Goal: Check status: Check status

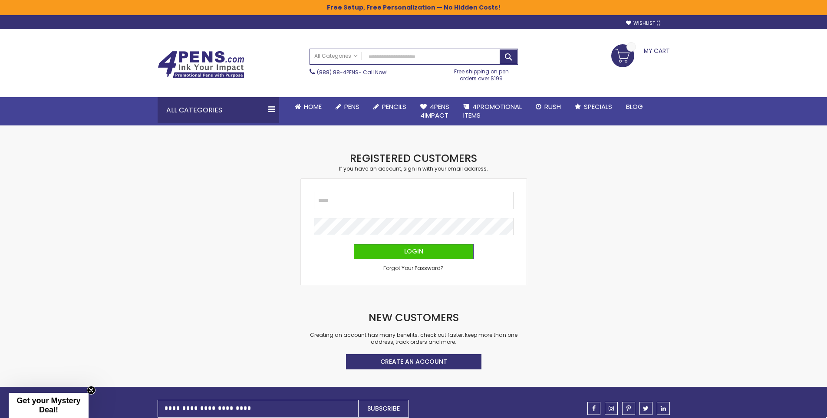
click at [385, 190] on div "Email Password Login Forgot Your Password?" at bounding box center [414, 232] width 226 height 106
click at [391, 200] on input "Email" at bounding box center [414, 200] width 200 height 17
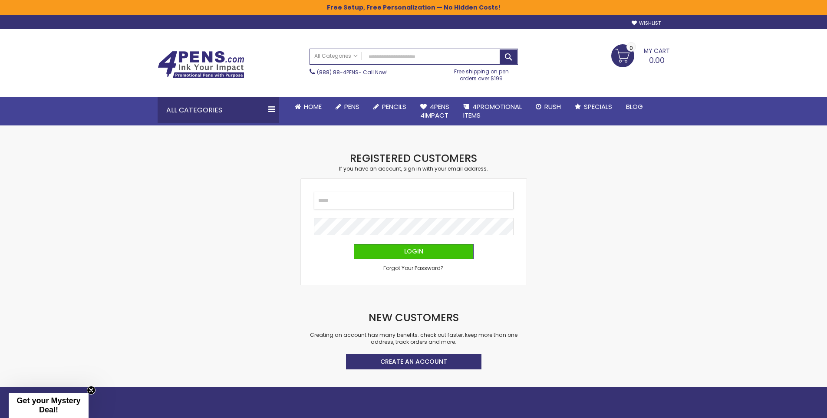
type input "**********"
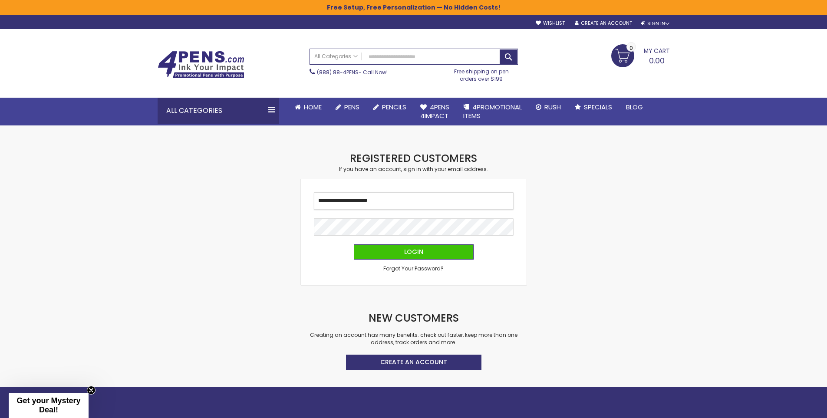
drag, startPoint x: 401, startPoint y: 194, endPoint x: 264, endPoint y: 192, distance: 136.3
click at [264, 192] on div "Checkout as a new customer Creating an account has many benefits: See order and…" at bounding box center [413, 268] width 521 height 235
type input "**********"
click at [420, 253] on span "Login" at bounding box center [413, 251] width 19 height 9
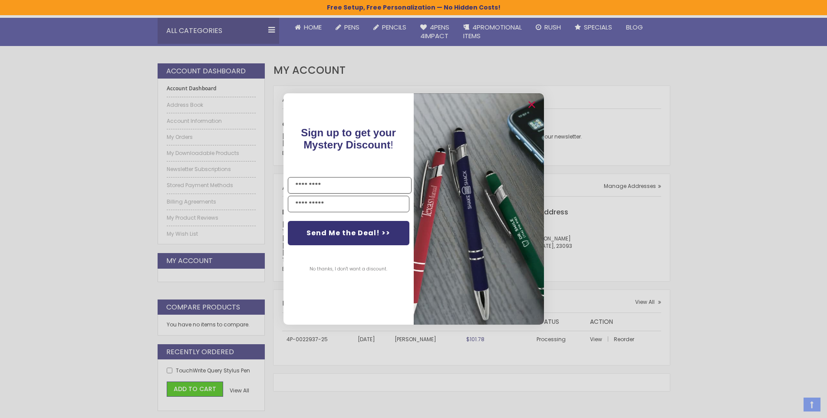
scroll to position [174, 0]
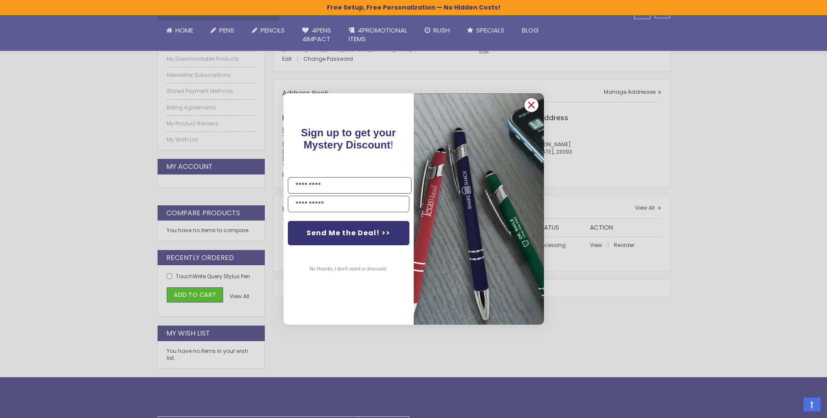
click at [529, 105] on circle "Close dialog" at bounding box center [530, 105] width 13 height 13
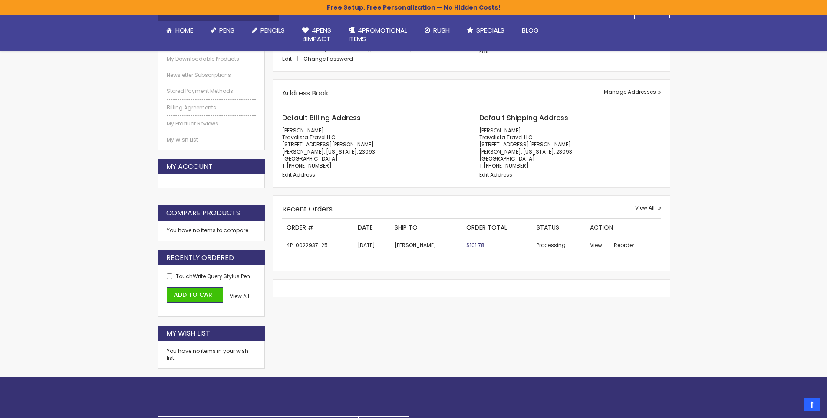
click at [807, 268] on div "Skip to Content Welcome, [PERSON_NAME]! Wishlist Sign Out Sign In Sign In Login…" at bounding box center [413, 226] width 827 height 801
click at [759, 247] on div "Skip to Content Welcome, [PERSON_NAME]! Wishlist Sign Out Sign In Sign In Login…" at bounding box center [413, 226] width 827 height 801
click at [593, 244] on span "View" at bounding box center [596, 244] width 12 height 7
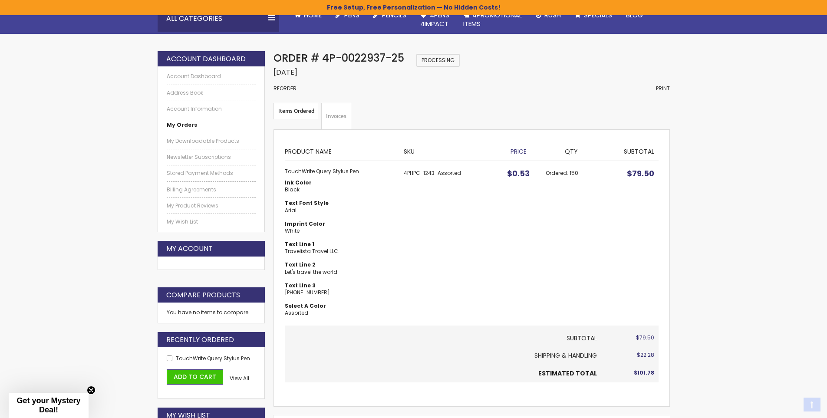
scroll to position [189, 0]
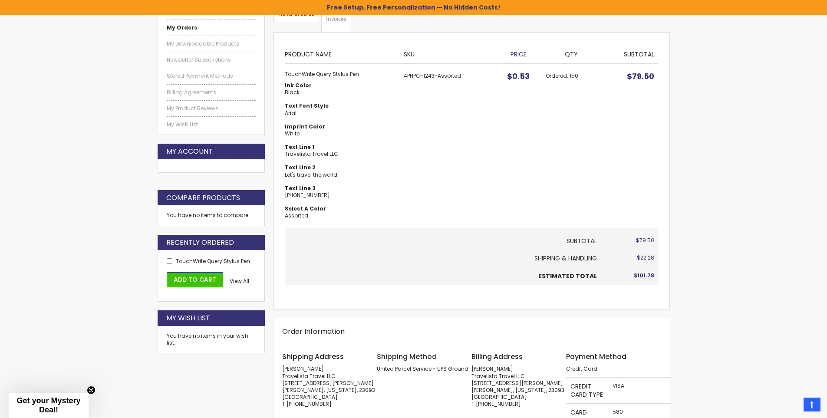
click at [731, 180] on div "Skip to Content Welcome, Crystal Brown! Wishlist Sign Out Sign In Sign In Login…" at bounding box center [413, 391] width 827 height 1160
click at [723, 172] on div "Skip to Content Welcome, Crystal Brown! Wishlist Sign Out Sign In Sign In Login…" at bounding box center [413, 391] width 827 height 1160
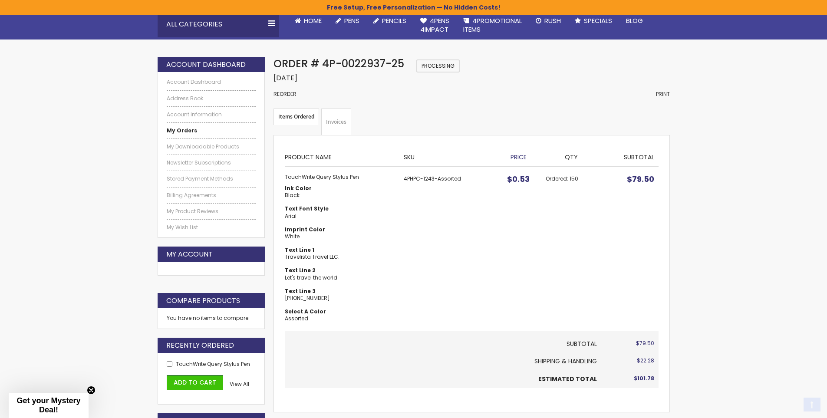
scroll to position [87, 0]
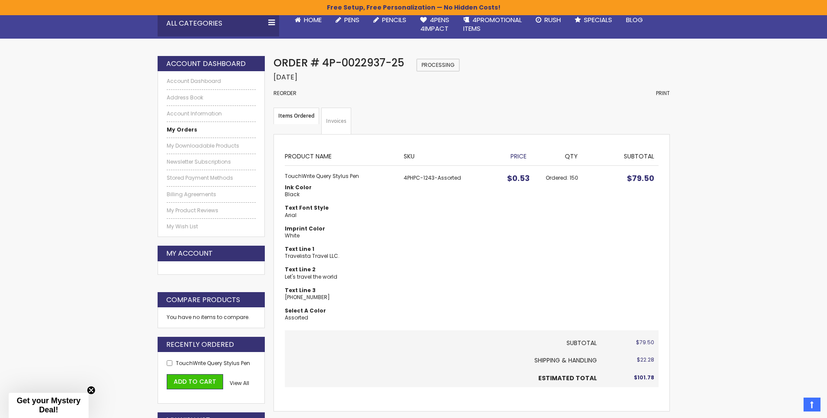
click at [342, 120] on link "Invoices" at bounding box center [336, 121] width 30 height 27
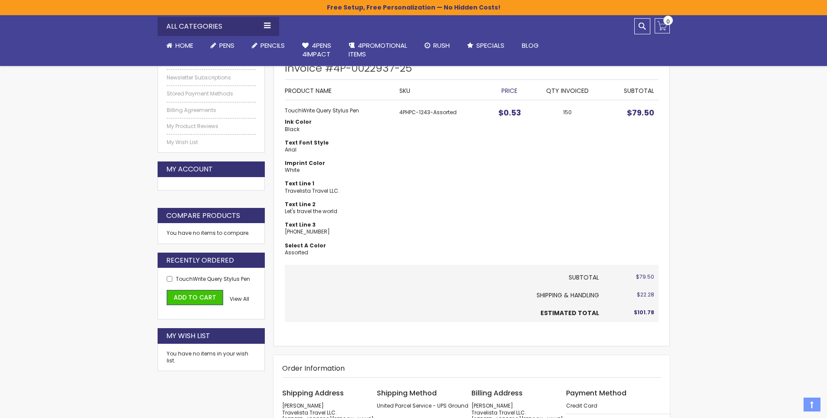
scroll to position [174, 0]
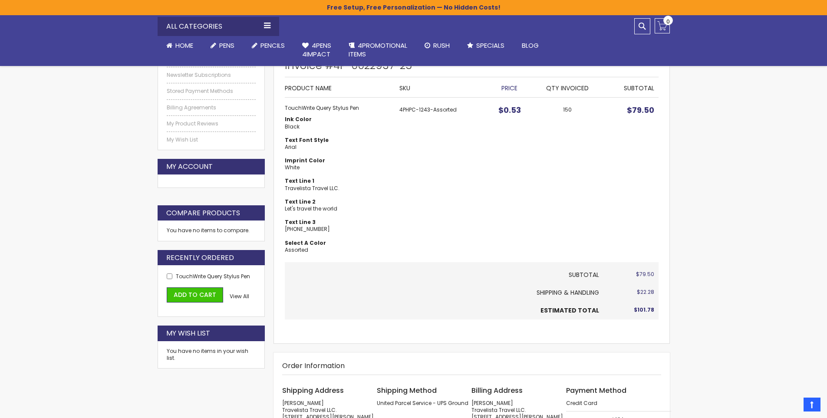
click at [553, 186] on td "150" at bounding box center [568, 180] width 72 height 164
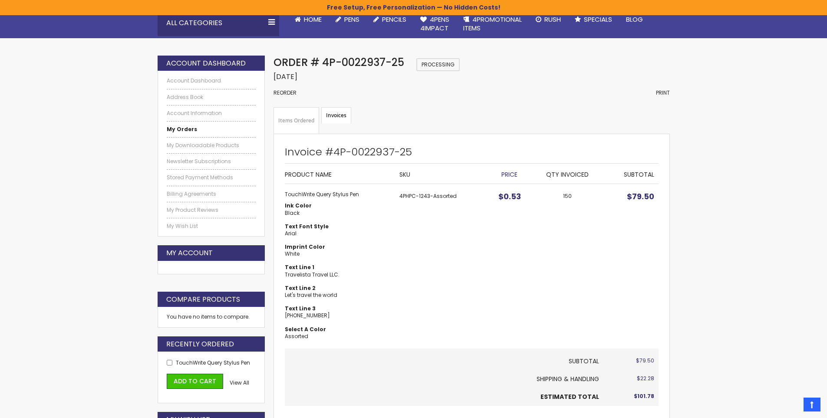
scroll to position [87, 0]
click at [311, 122] on link "Items Ordered" at bounding box center [296, 121] width 46 height 27
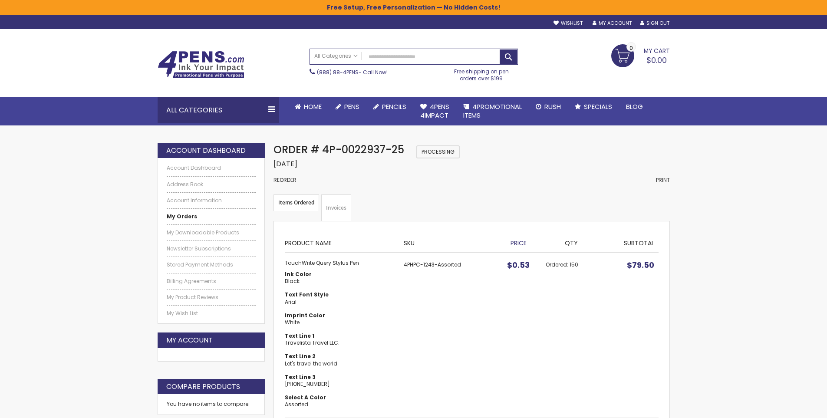
click at [520, 166] on div "Order Date: August 17, 2025" at bounding box center [471, 164] width 396 height 10
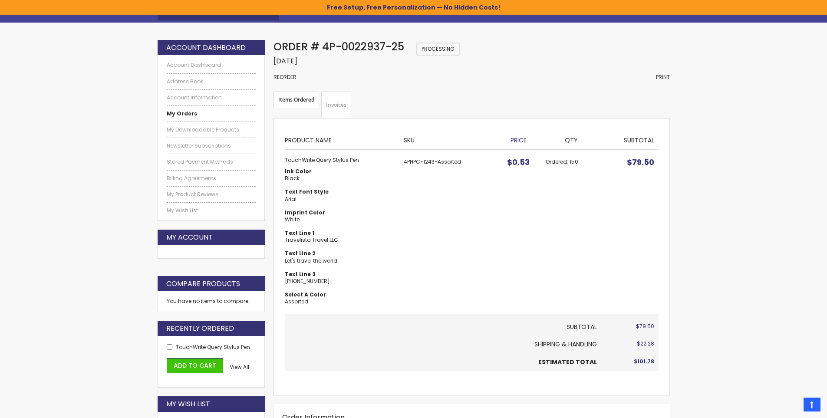
scroll to position [87, 0]
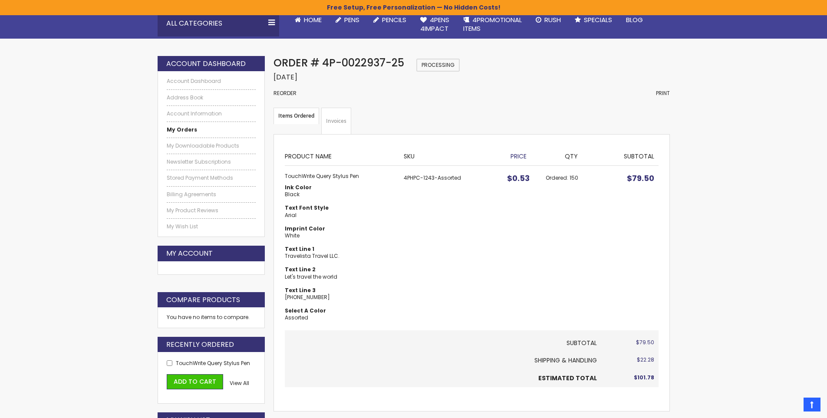
click at [391, 227] on dt "Imprint Color" at bounding box center [340, 228] width 110 height 7
click at [210, 112] on link "Account Information" at bounding box center [211, 113] width 89 height 7
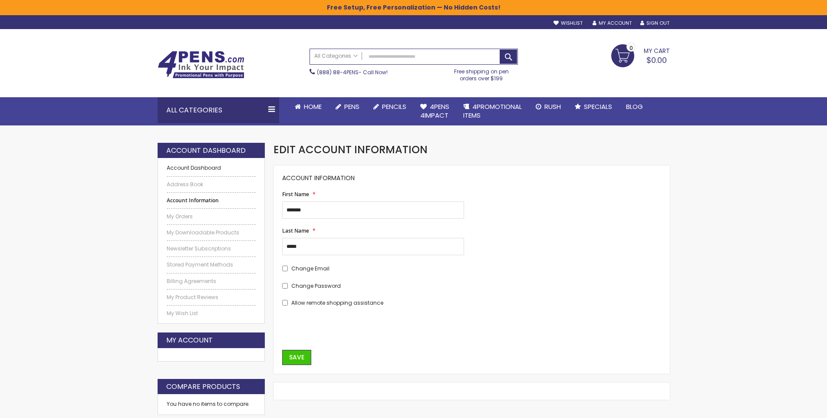
click at [204, 169] on link "Account Dashboard" at bounding box center [211, 167] width 89 height 7
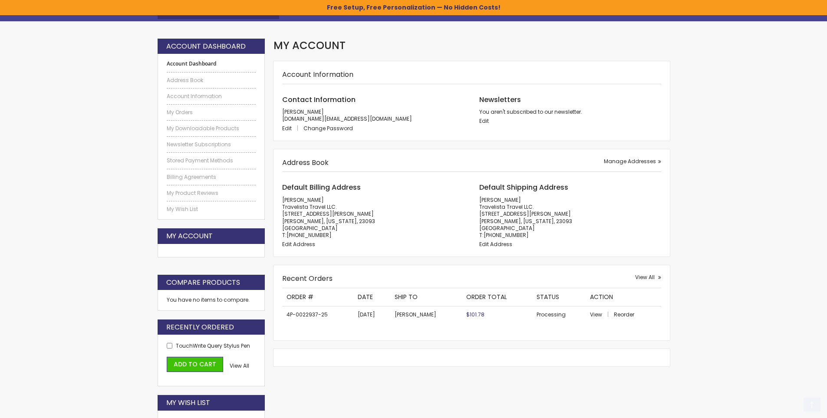
scroll to position [130, 0]
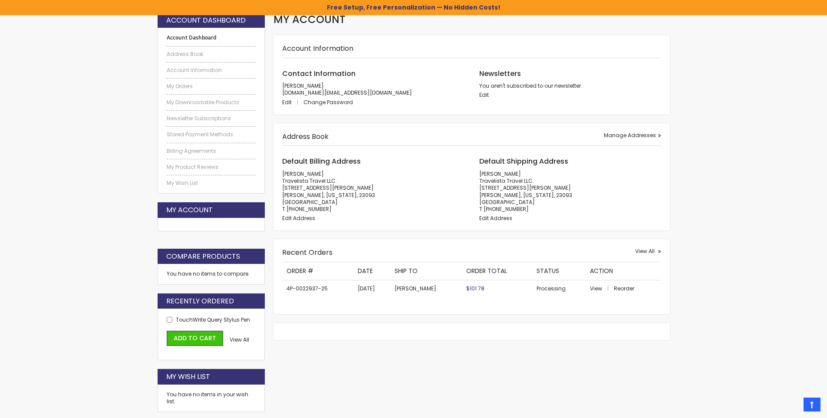
click at [794, 195] on div "Skip to Content Welcome, Crystal Brown! Wishlist Sign Out Sign In Sign In Login…" at bounding box center [413, 270] width 827 height 801
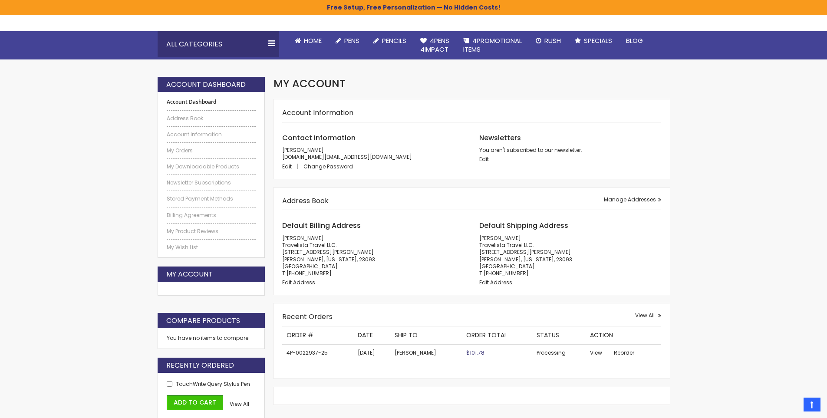
scroll to position [0, 0]
